Goal: Information Seeking & Learning: Learn about a topic

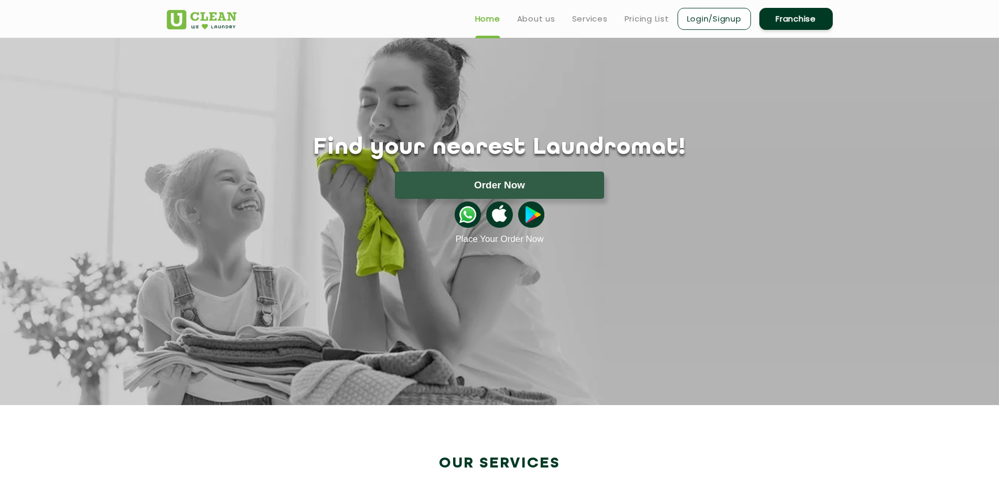
click at [95, 146] on section "Find your nearest Laundromat! Please select the location Order Now Place Your O…" at bounding box center [499, 221] width 999 height 367
click at [514, 23] on ul "Home About us Services Pricing List Login/Signup Franchise" at bounding box center [650, 18] width 366 height 25
click at [528, 20] on link "About us" at bounding box center [536, 19] width 38 height 13
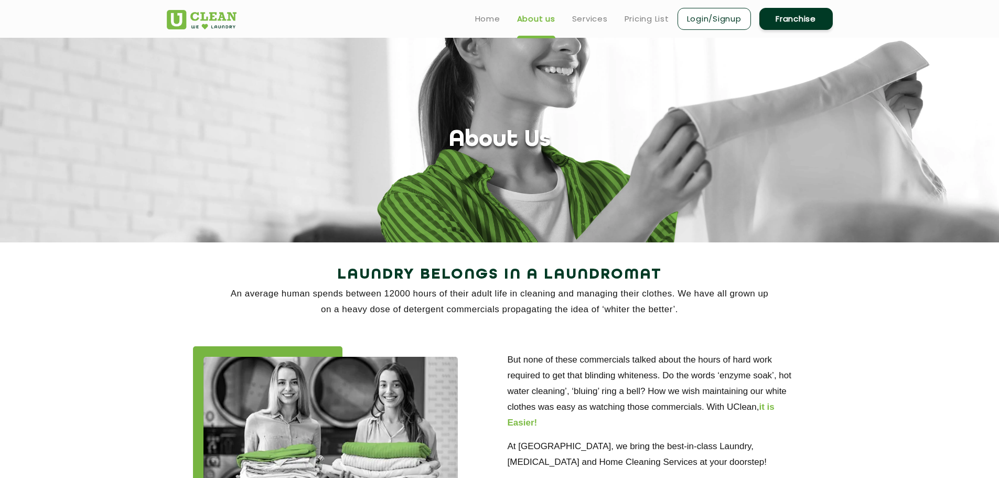
drag, startPoint x: 44, startPoint y: 334, endPoint x: 7, endPoint y: 201, distance: 137.2
click at [588, 16] on link "Services" at bounding box center [590, 19] width 36 height 13
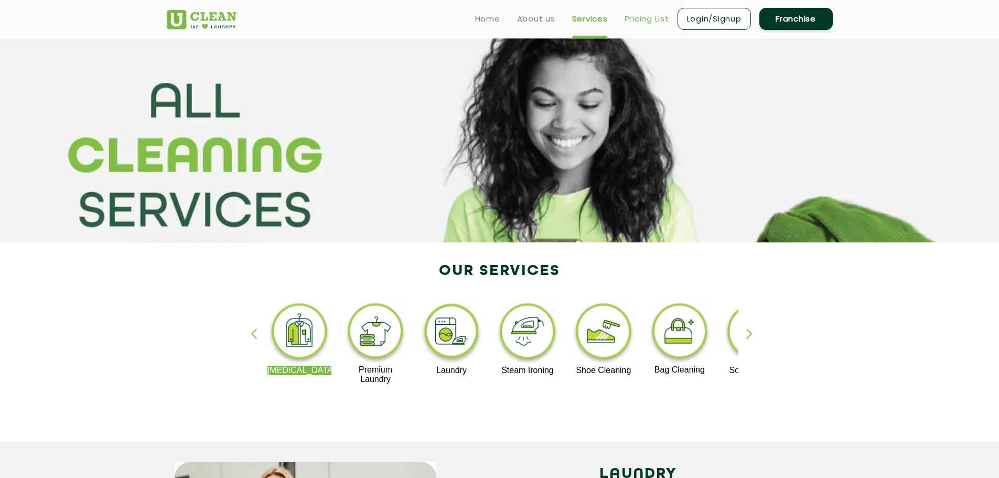
click at [636, 17] on link "Pricing List" at bounding box center [647, 19] width 45 height 13
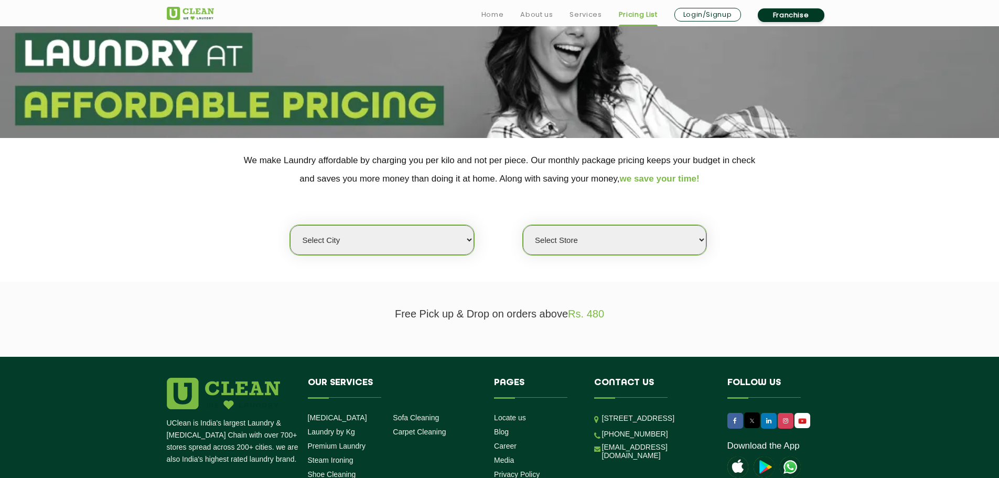
scroll to position [105, 0]
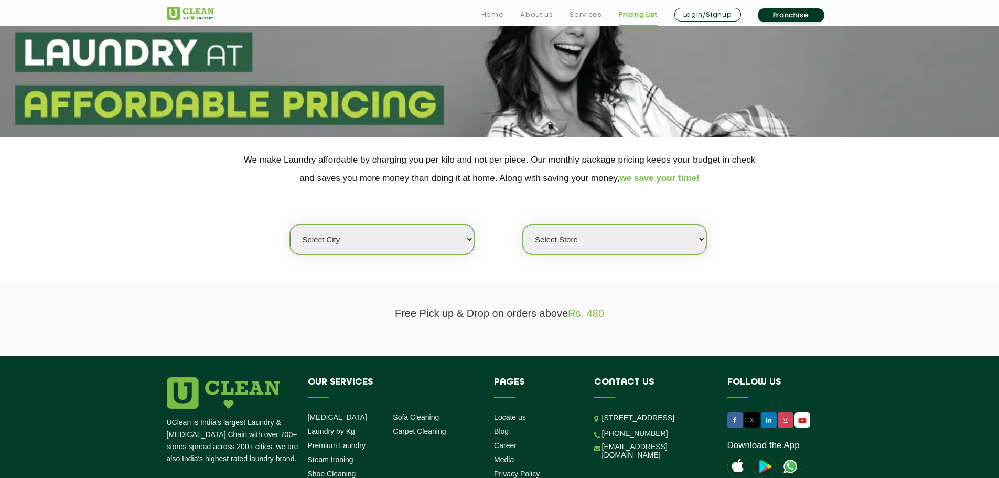
click at [354, 237] on select "Select city [GEOGRAPHIC_DATA] [GEOGRAPHIC_DATA] [GEOGRAPHIC_DATA] [GEOGRAPHIC_D…" at bounding box center [382, 240] width 184 height 30
select select "61"
click at [290, 225] on select "Select city [GEOGRAPHIC_DATA] [GEOGRAPHIC_DATA] [GEOGRAPHIC_DATA] [GEOGRAPHIC_D…" at bounding box center [382, 240] width 184 height 30
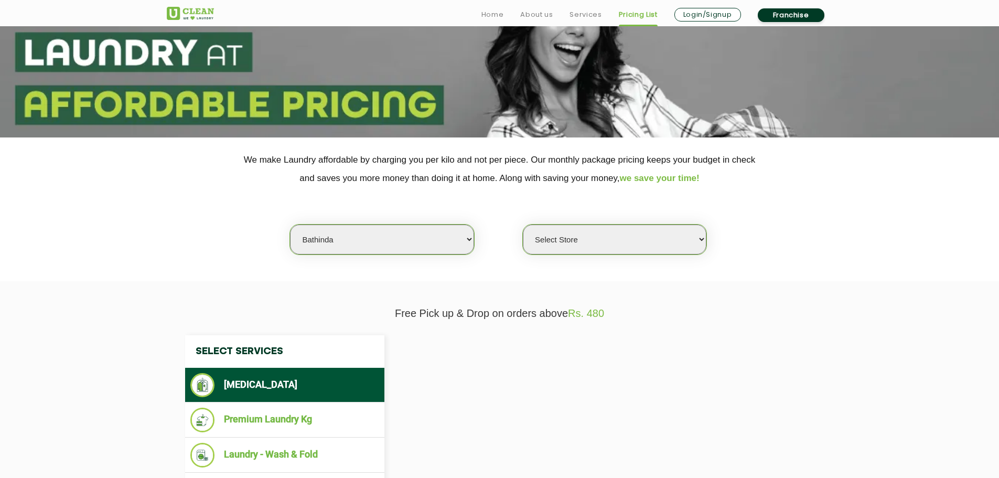
click at [566, 242] on select "Select Store [GEOGRAPHIC_DATA](TEST) UClean Bathinda" at bounding box center [615, 240] width 184 height 30
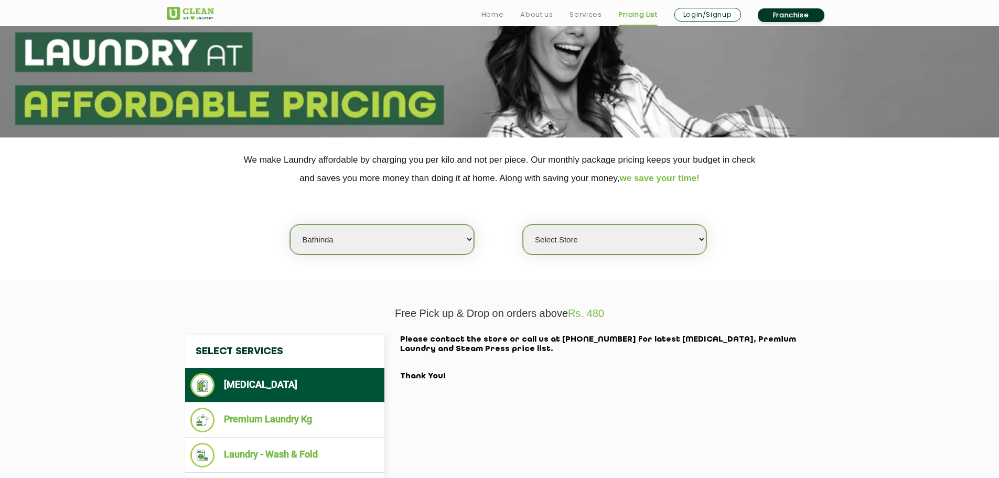
select select "176"
click at [523, 225] on select "Select Store [GEOGRAPHIC_DATA](TEST) UClean Bathinda" at bounding box center [615, 240] width 184 height 30
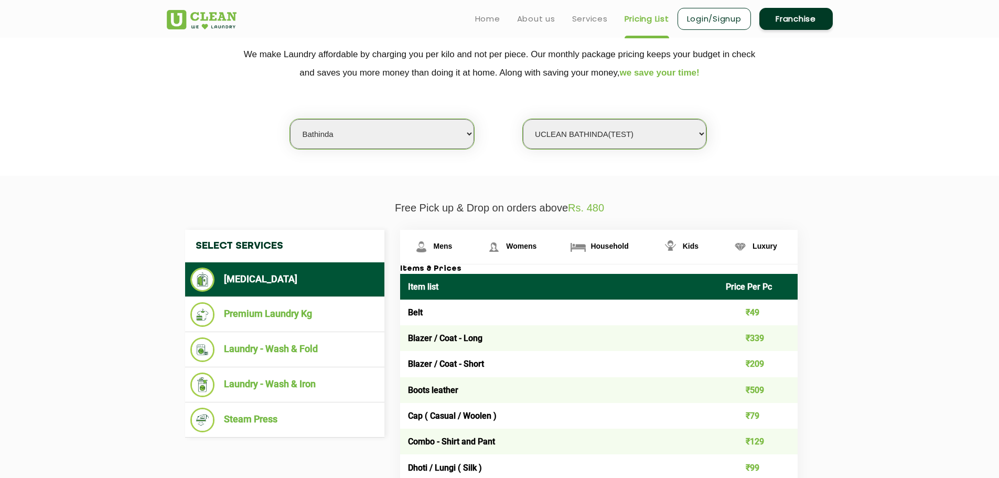
scroll to position [0, 0]
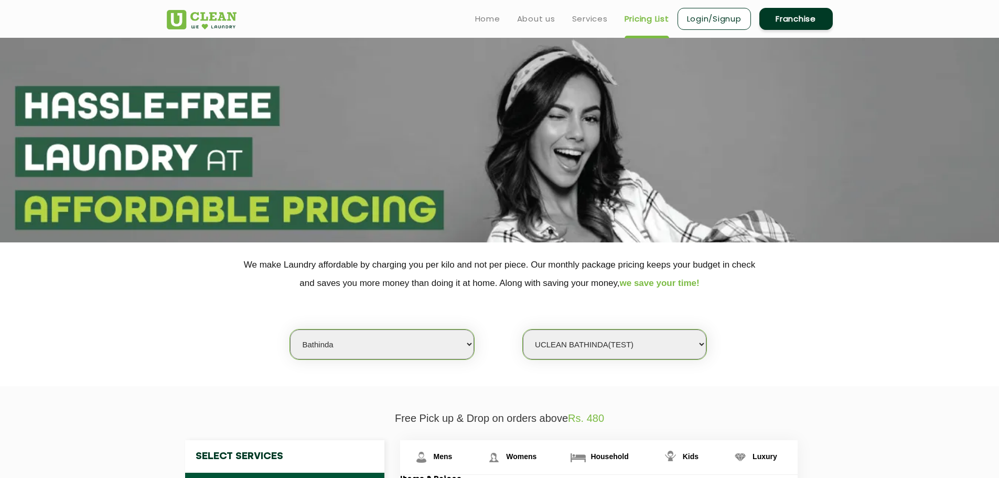
drag, startPoint x: 38, startPoint y: 302, endPoint x: 8, endPoint y: 186, distance: 120.2
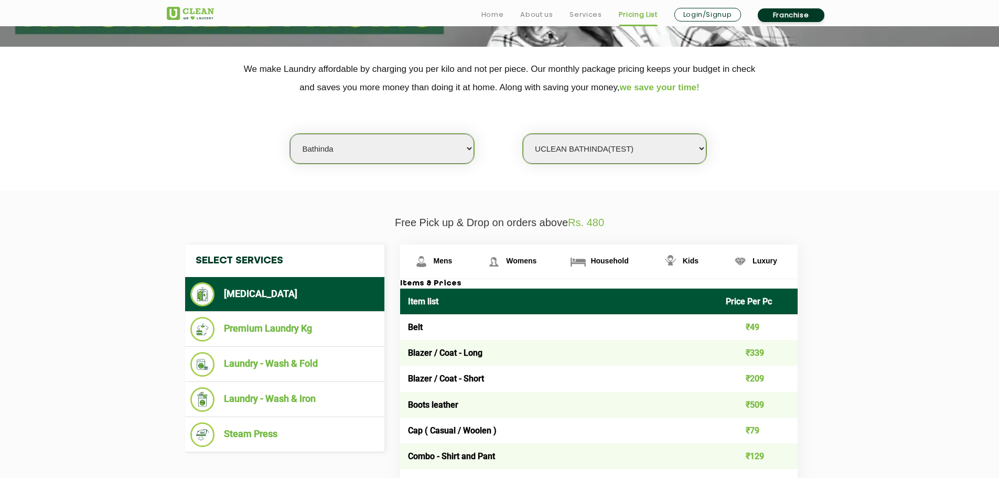
scroll to position [210, 0]
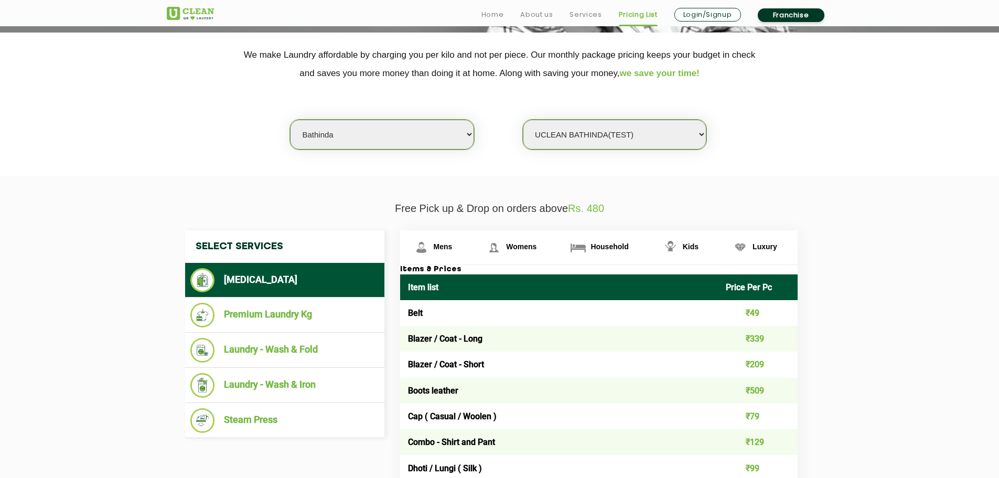
click at [395, 130] on select "Select city [GEOGRAPHIC_DATA] [GEOGRAPHIC_DATA] [GEOGRAPHIC_DATA] [GEOGRAPHIC_D…" at bounding box center [382, 135] width 184 height 30
select select "29"
click at [290, 120] on select "Select city [GEOGRAPHIC_DATA] [GEOGRAPHIC_DATA] [GEOGRAPHIC_DATA] [GEOGRAPHIC_D…" at bounding box center [382, 135] width 184 height 30
click at [592, 132] on select "Select Store UClean Jagdeopath Patna" at bounding box center [615, 135] width 184 height 30
select select "325"
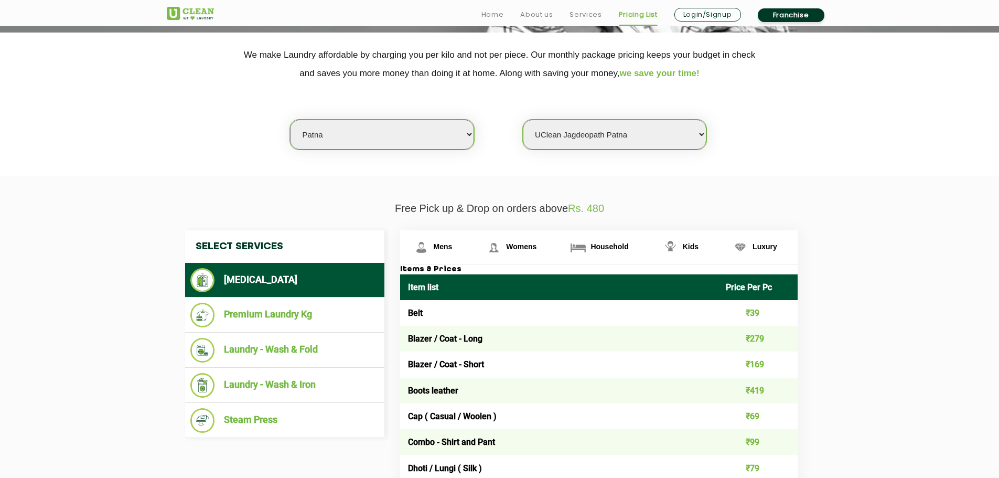
click at [523, 120] on select "Select Store UClean Jagdeopath Patna" at bounding box center [615, 135] width 184 height 30
